Goal: Transaction & Acquisition: Purchase product/service

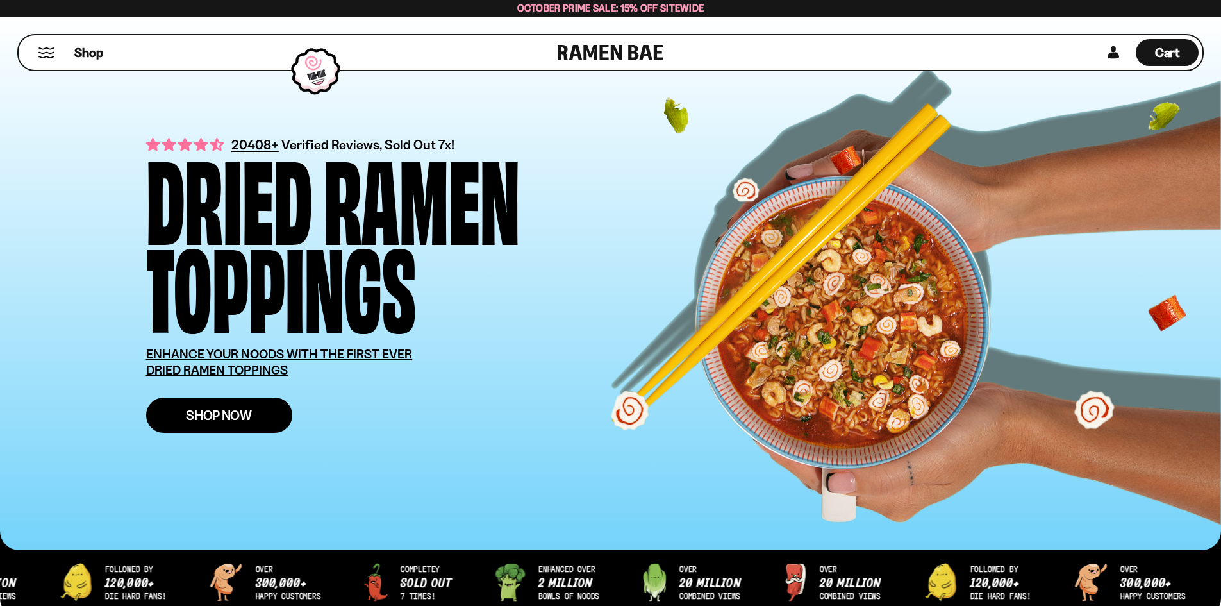
click at [253, 412] on link "Shop Now" at bounding box center [219, 414] width 146 height 35
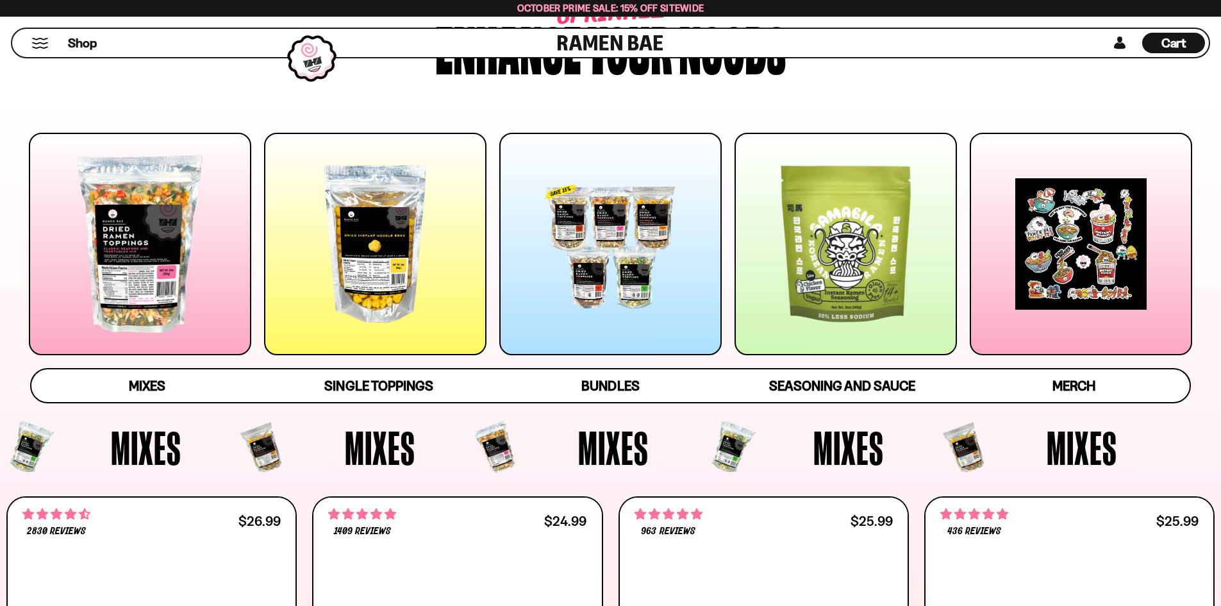
scroll to position [128, 0]
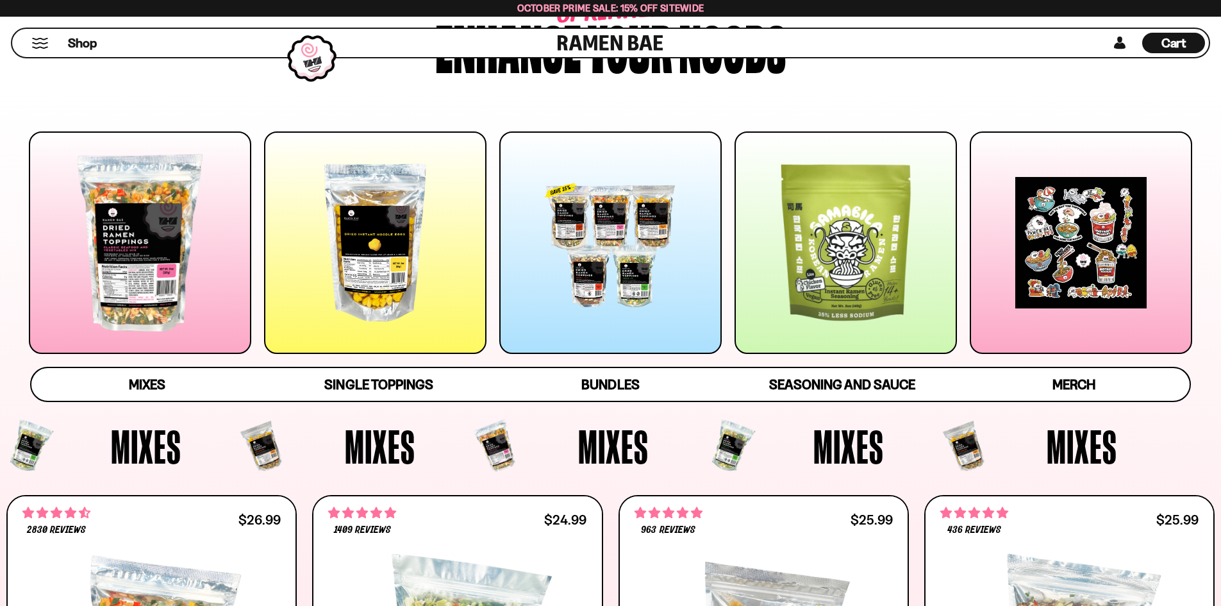
click at [597, 237] on div at bounding box center [610, 242] width 222 height 222
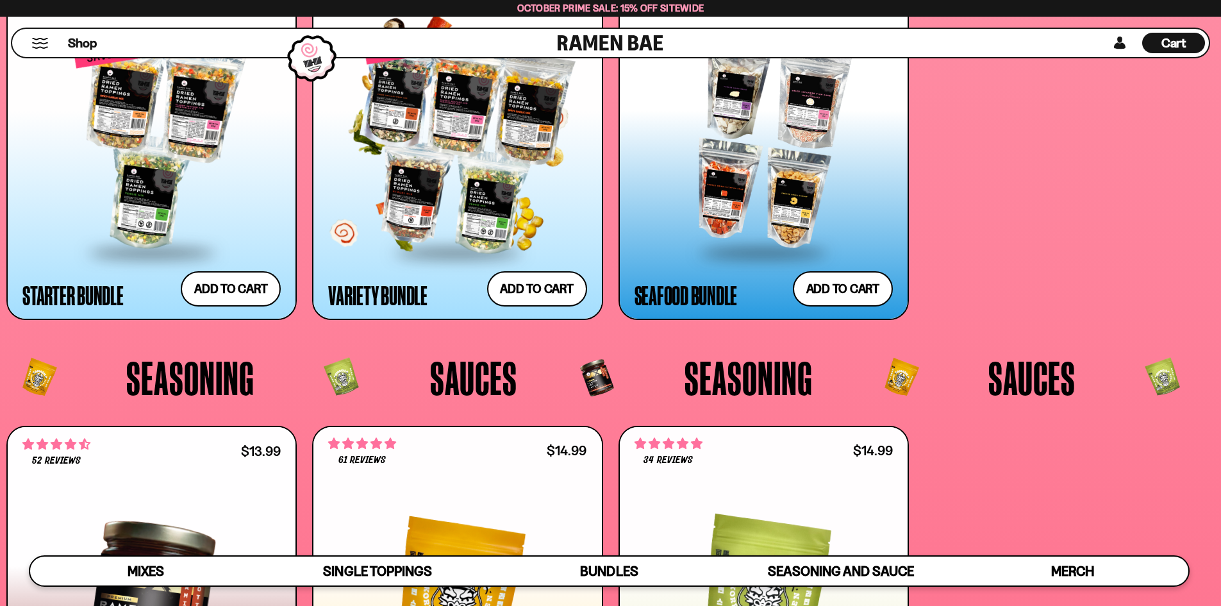
scroll to position [3230, 0]
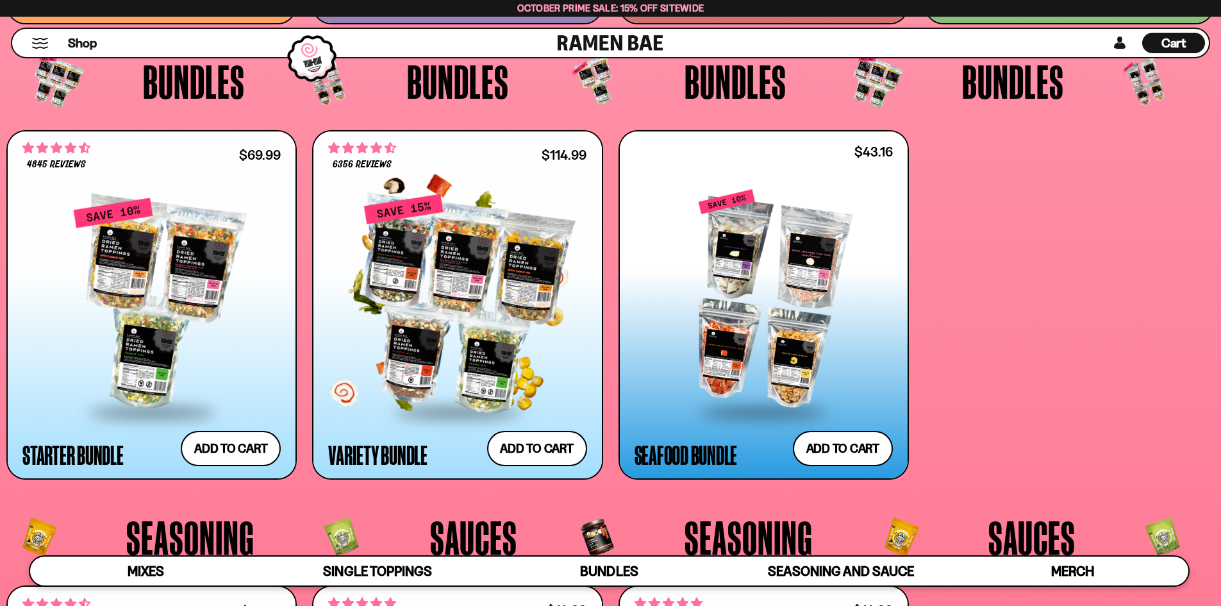
click at [481, 258] on div at bounding box center [457, 304] width 258 height 214
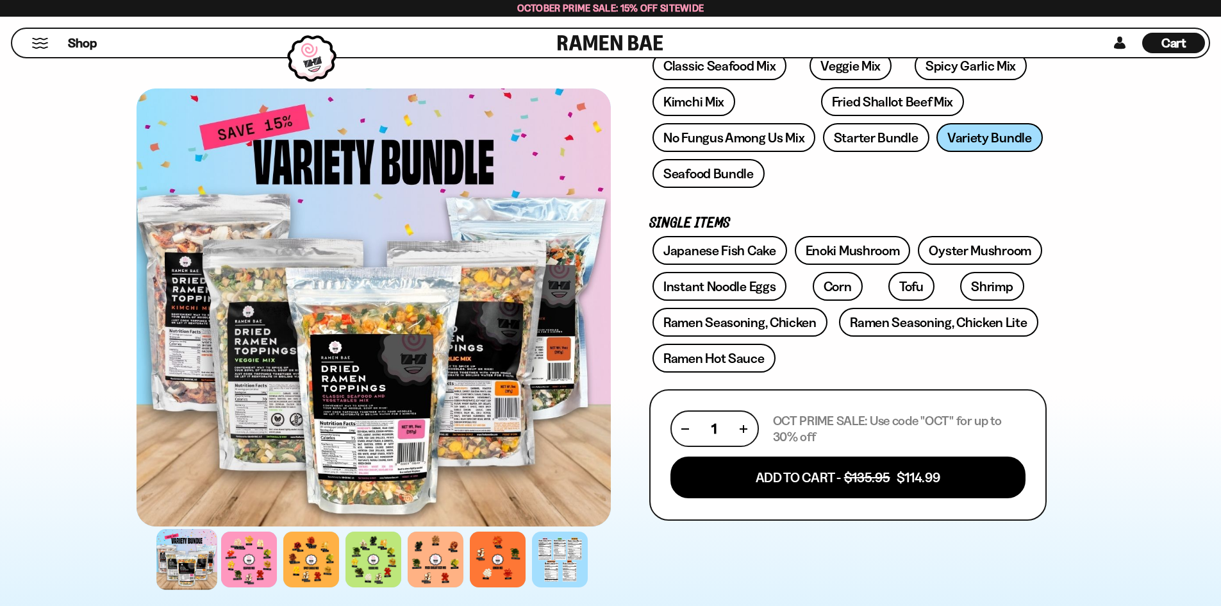
scroll to position [321, 0]
